Goal: Transaction & Acquisition: Purchase product/service

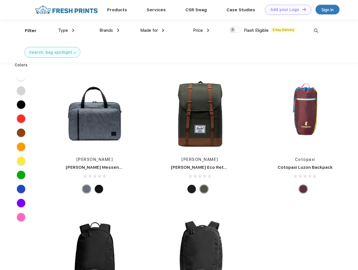
click at [286, 10] on link "Add your Logo Design Tool" at bounding box center [288, 10] width 46 height 10
click at [0, 0] on div "Design Tool" at bounding box center [0, 0] width 0 height 0
click at [302, 9] on link "Add your Logo Design Tool" at bounding box center [288, 10] width 46 height 10
click at [27, 31] on div "Filter" at bounding box center [31, 31] width 12 height 6
click at [66, 30] on span "Type" at bounding box center [63, 30] width 10 height 5
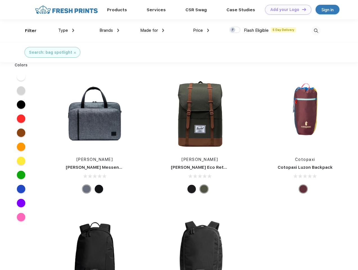
click at [109, 30] on span "Brands" at bounding box center [107, 30] width 14 height 5
click at [152, 30] on span "Made for" at bounding box center [149, 30] width 18 height 5
click at [201, 30] on span "Price" at bounding box center [198, 30] width 10 height 5
click at [235, 30] on div at bounding box center [235, 30] width 11 height 6
click at [233, 30] on input "checkbox" at bounding box center [232, 28] width 4 height 4
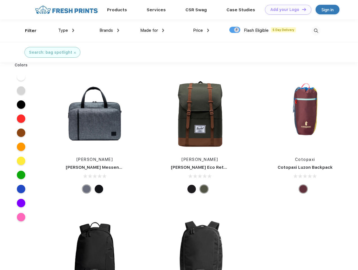
click at [316, 31] on img at bounding box center [316, 30] width 9 height 9
